Goal: Task Accomplishment & Management: Manage account settings

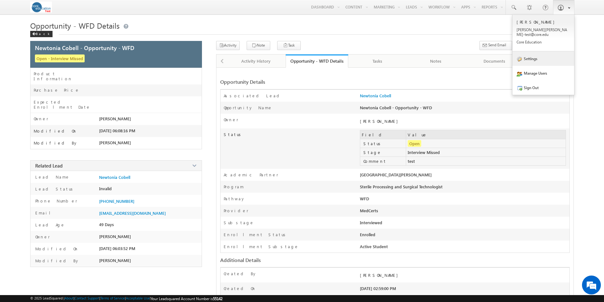
click at [535, 56] on link "Settings" at bounding box center [544, 58] width 62 height 14
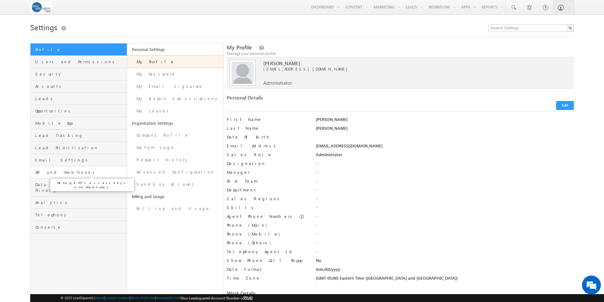
click at [57, 171] on span "API and Webhooks" at bounding box center [80, 172] width 90 height 6
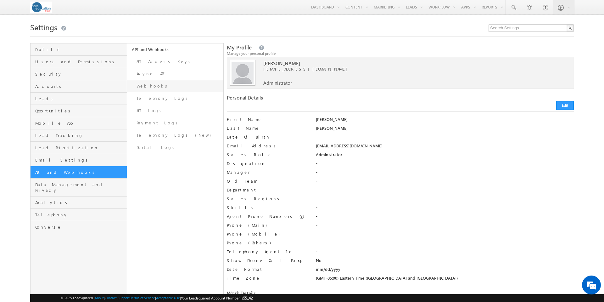
click at [149, 86] on link "Webhooks" at bounding box center [175, 86] width 97 height 12
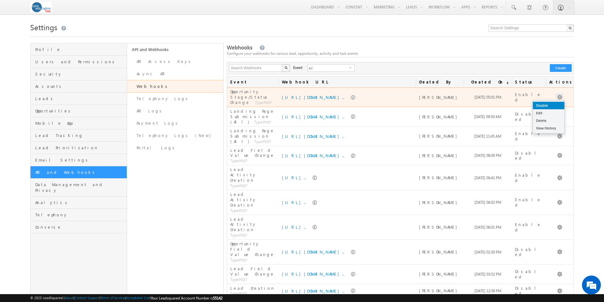
click at [556, 104] on link "Disable" at bounding box center [548, 106] width 31 height 8
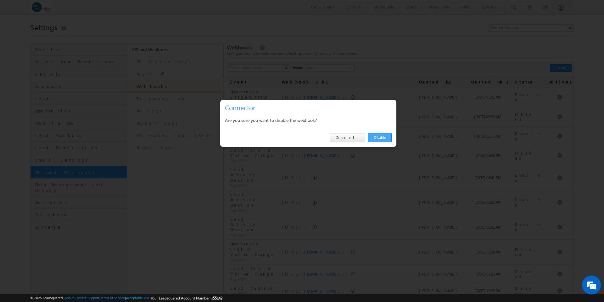
click at [385, 138] on link "Disable" at bounding box center [380, 137] width 24 height 9
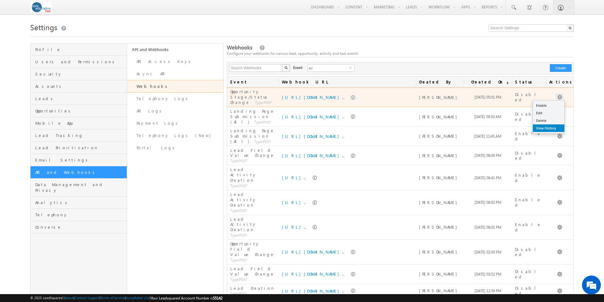
click at [552, 127] on link "View History" at bounding box center [548, 128] width 31 height 8
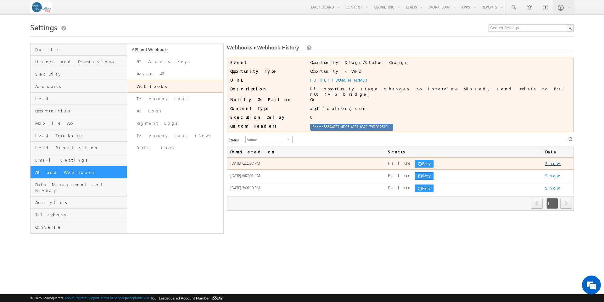
click at [553, 162] on link "Show" at bounding box center [552, 163] width 15 height 5
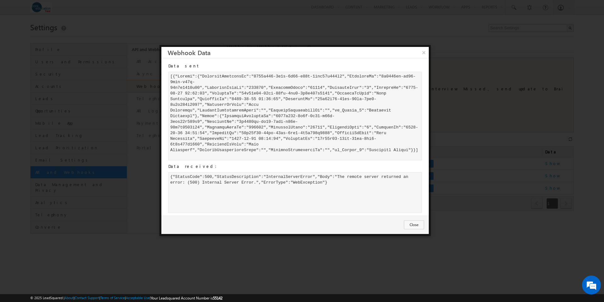
drag, startPoint x: 171, startPoint y: 77, endPoint x: 407, endPoint y: 160, distance: 250.2
click at [407, 160] on div at bounding box center [295, 116] width 254 height 88
copy div "[{"Before":{"ProspectActivityId":"2439a919-1d0f-4b94-b41e-0afc74d078b3","Prospe…"
click at [423, 53] on button "×" at bounding box center [424, 52] width 10 height 11
